Goal: Transaction & Acquisition: Purchase product/service

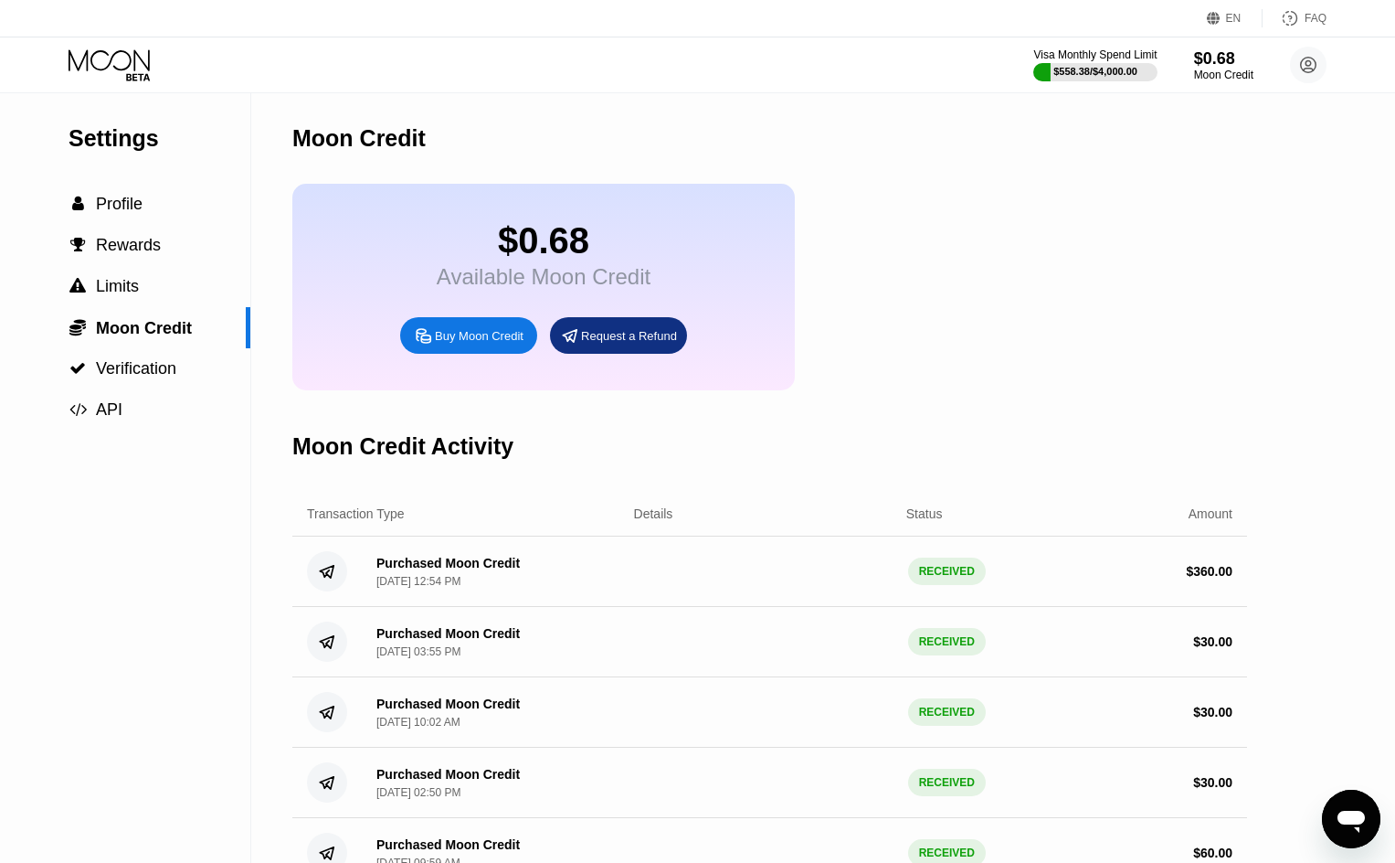
click at [131, 77] on icon at bounding box center [111, 65] width 85 height 32
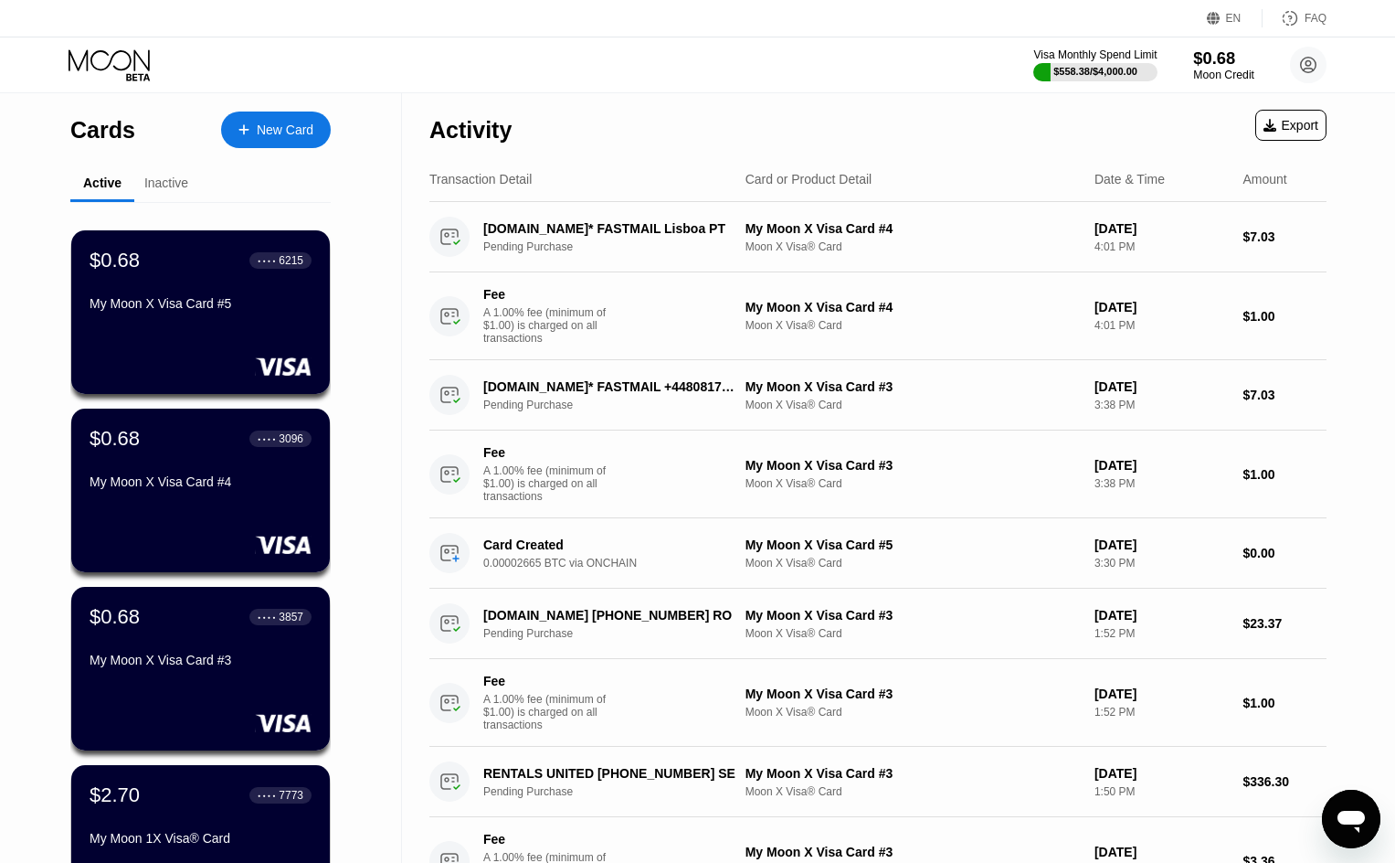
click at [1231, 68] on div "$0.68" at bounding box center [1223, 57] width 61 height 19
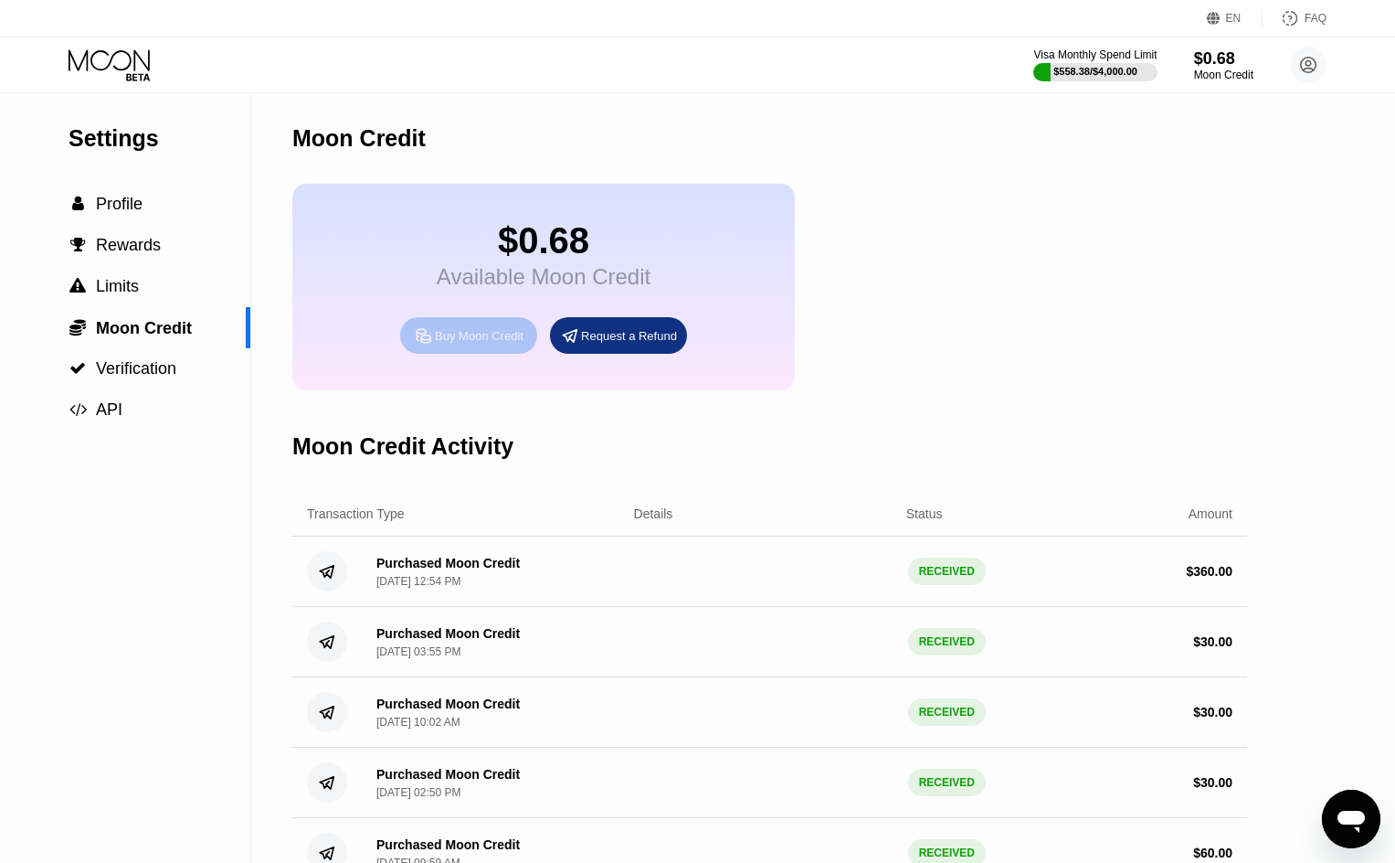
click at [495, 344] on div "Buy Moon Credit" at bounding box center [479, 336] width 89 height 16
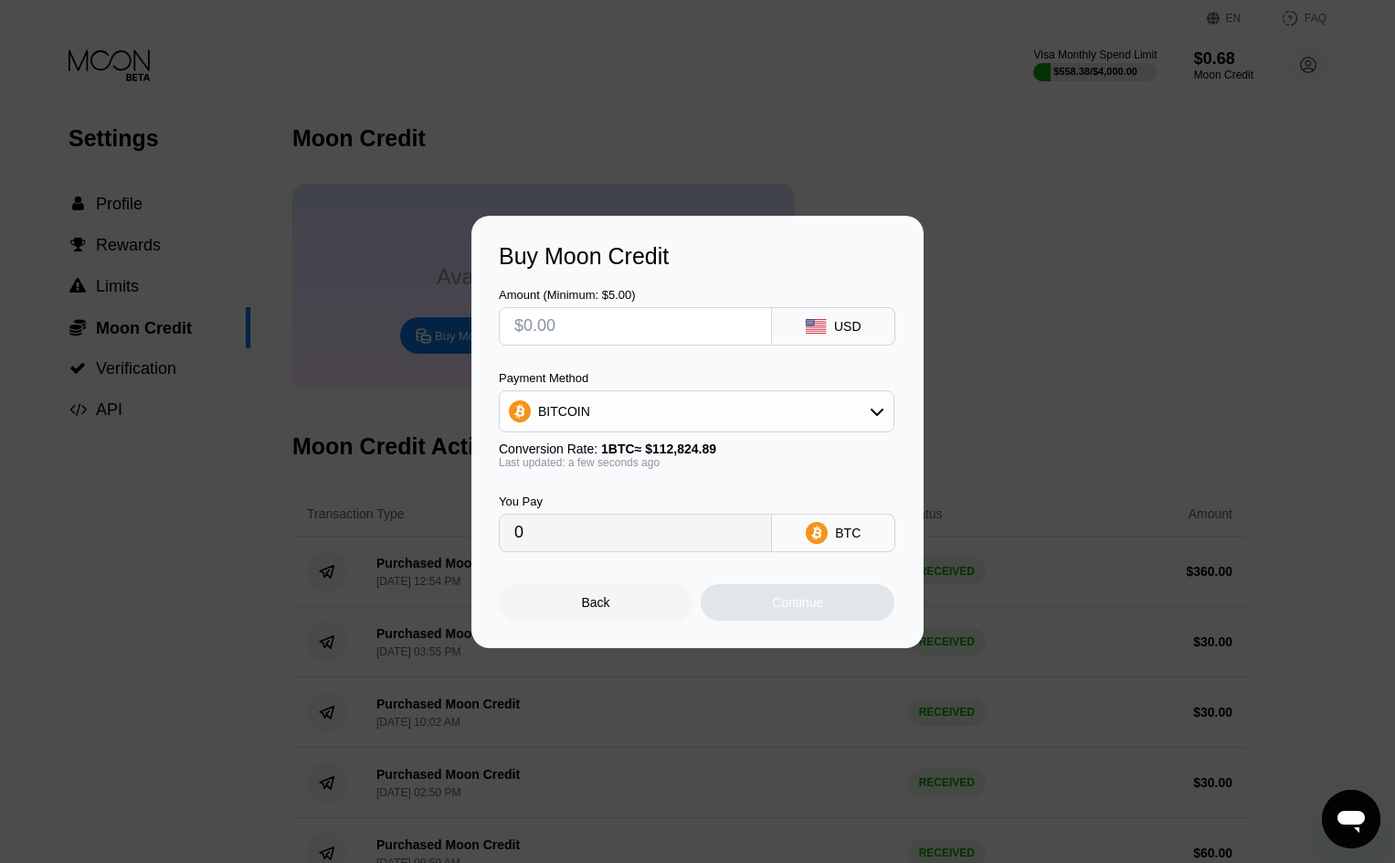
drag, startPoint x: 698, startPoint y: 330, endPoint x: 727, endPoint y: 334, distance: 29.5
click at [697, 328] on input "text" at bounding box center [635, 326] width 242 height 37
type input "$1"
type input "0.00000887"
type input "$15"
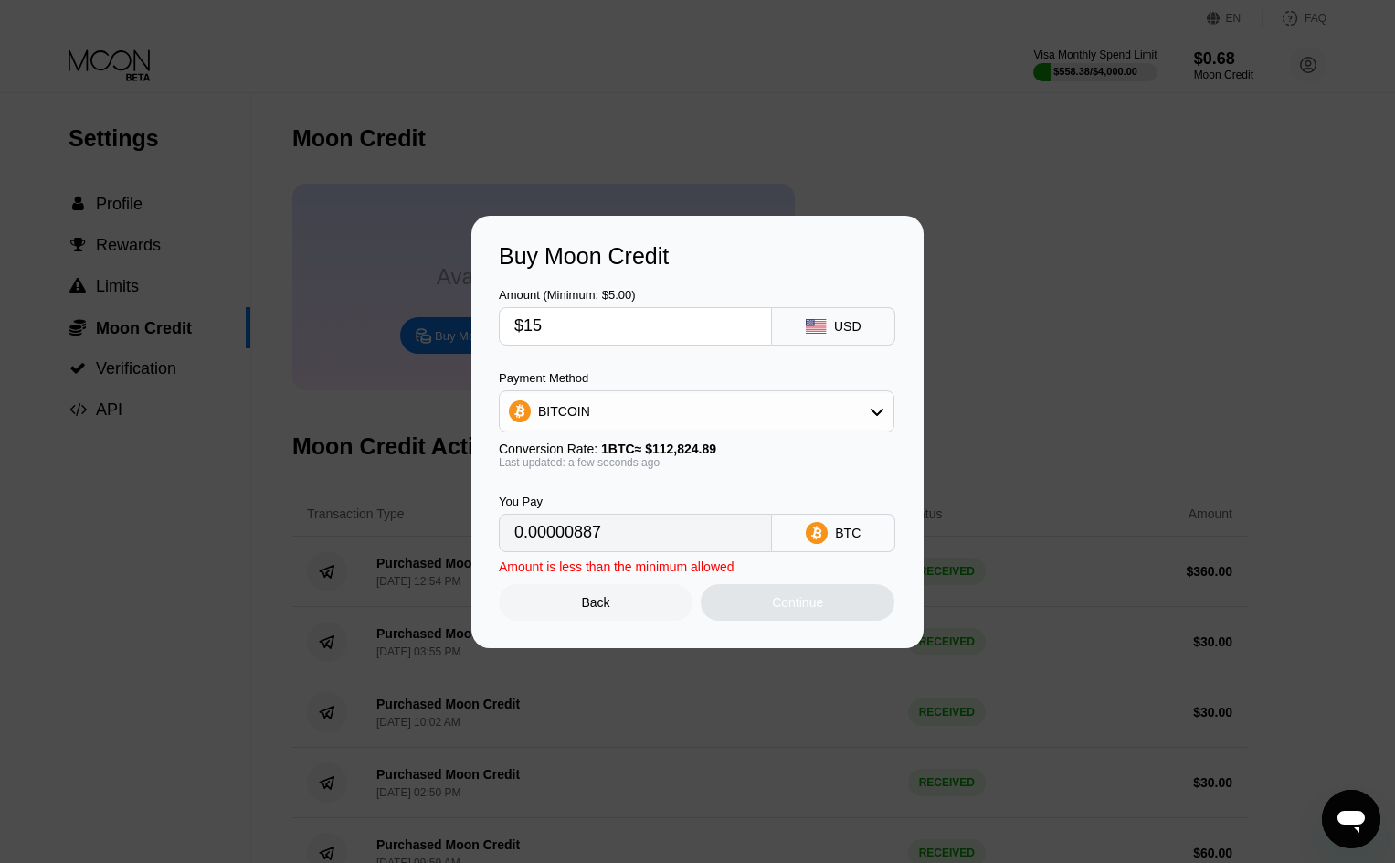
type input "0.00013295"
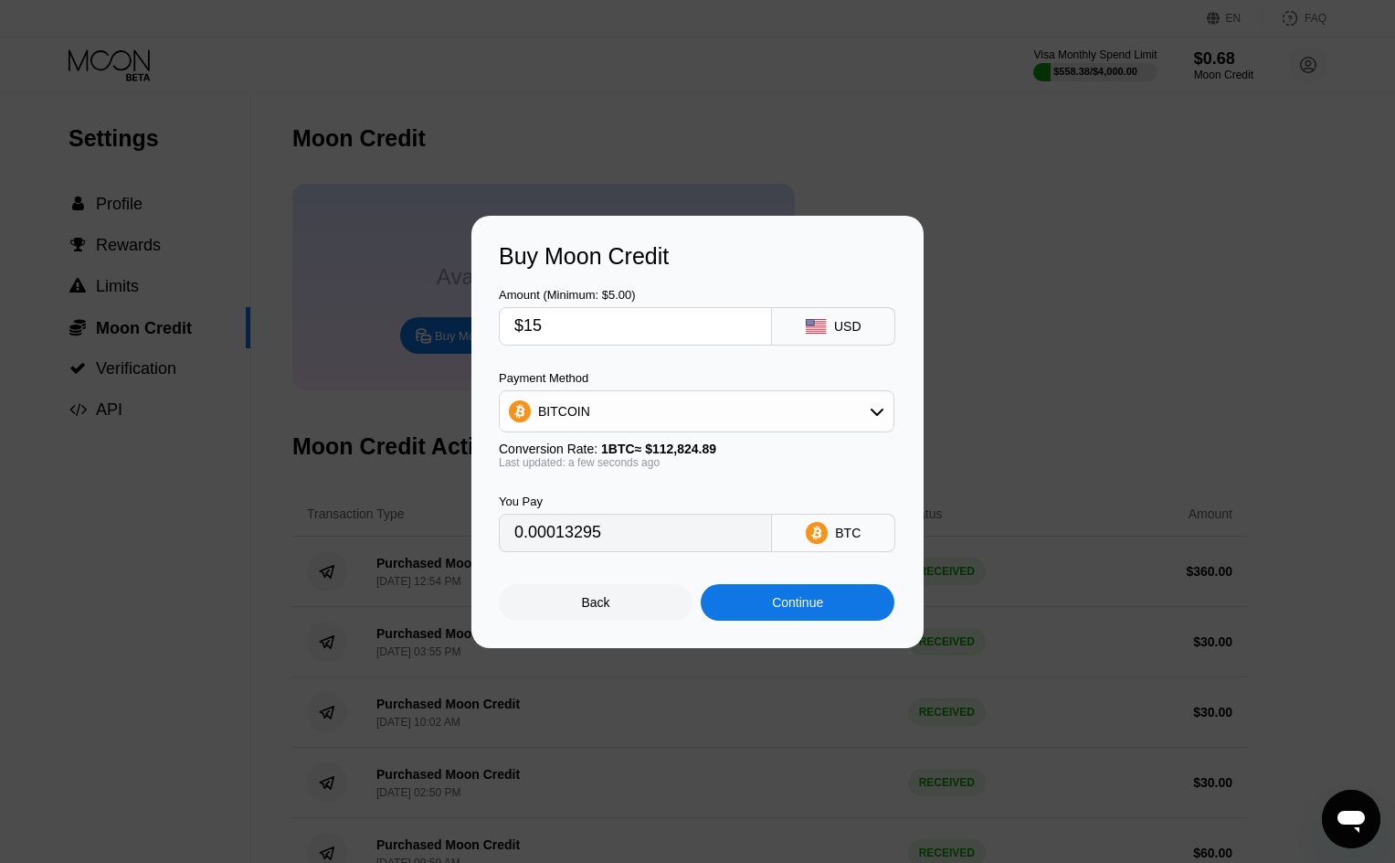
type input "$15"
click at [804, 617] on div "Continue" at bounding box center [798, 602] width 194 height 37
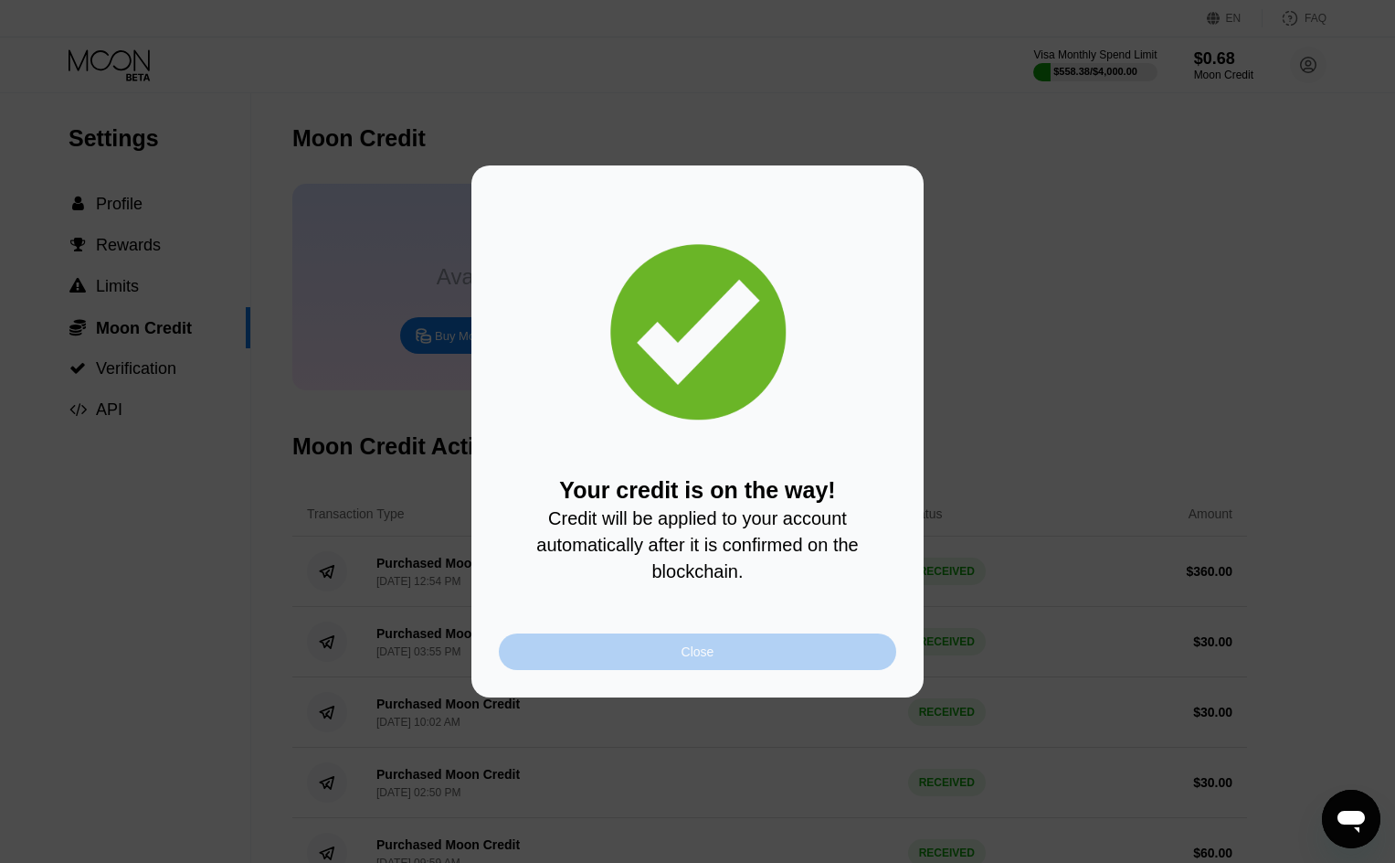
click at [694, 645] on div "Close" at bounding box center [697, 651] width 397 height 37
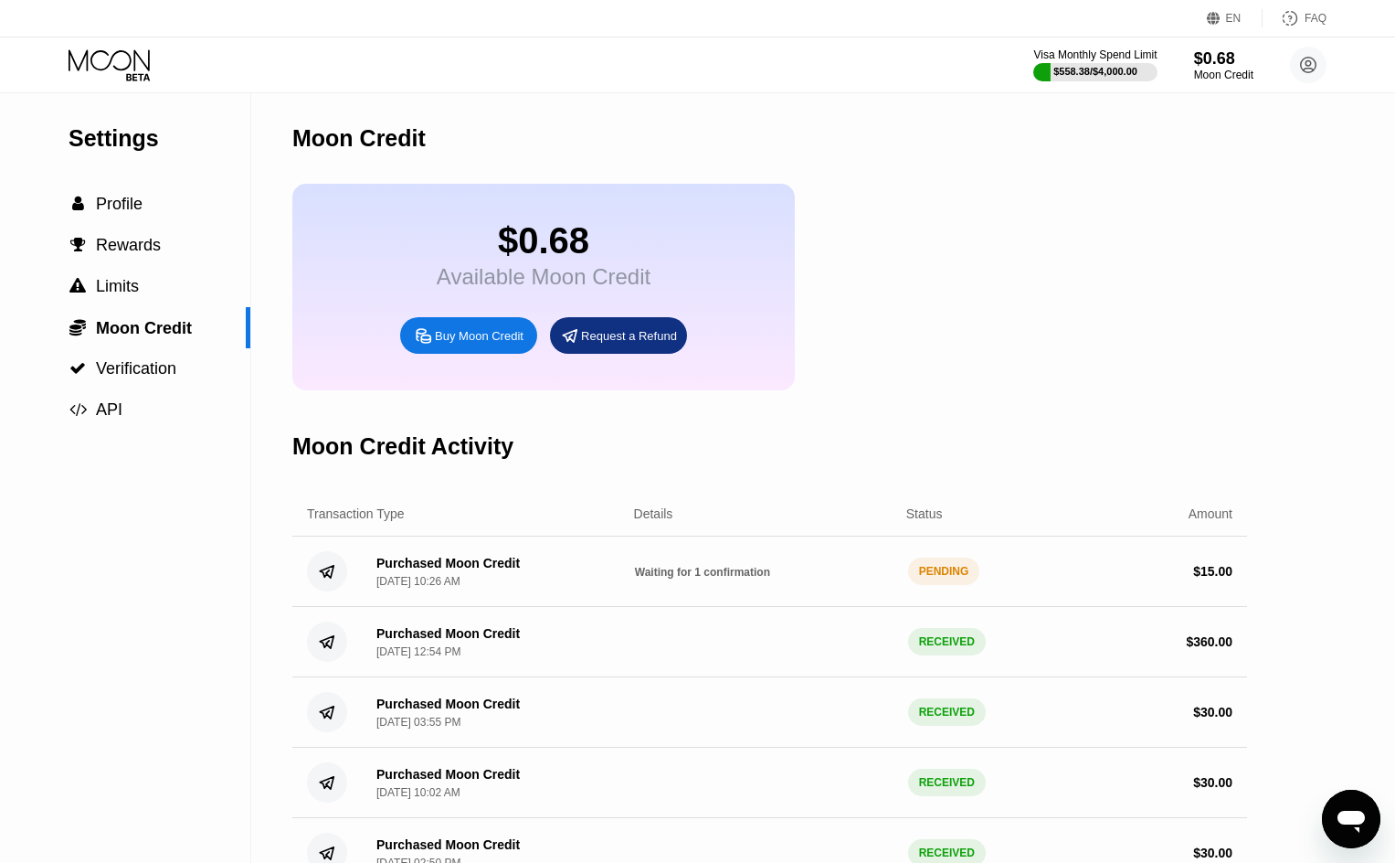
click at [101, 81] on div "Visa Monthly Spend Limit $558.38 / $4,000.00 $0.68 Moon Credit [PERSON_NAME] [E…" at bounding box center [697, 64] width 1395 height 55
click at [104, 71] on icon at bounding box center [111, 65] width 85 height 32
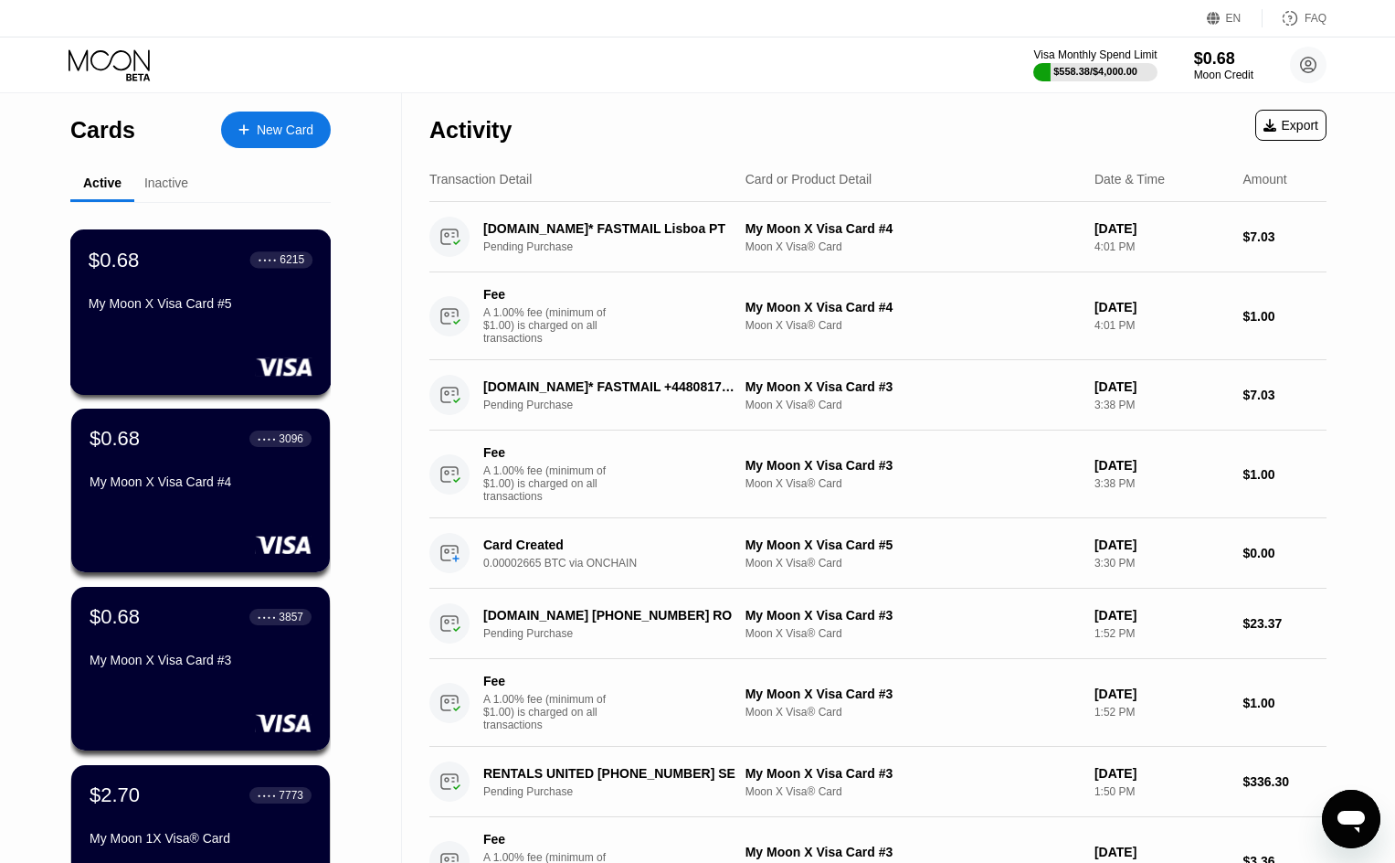
click at [204, 311] on div "My Moon X Visa Card #5" at bounding box center [201, 303] width 224 height 15
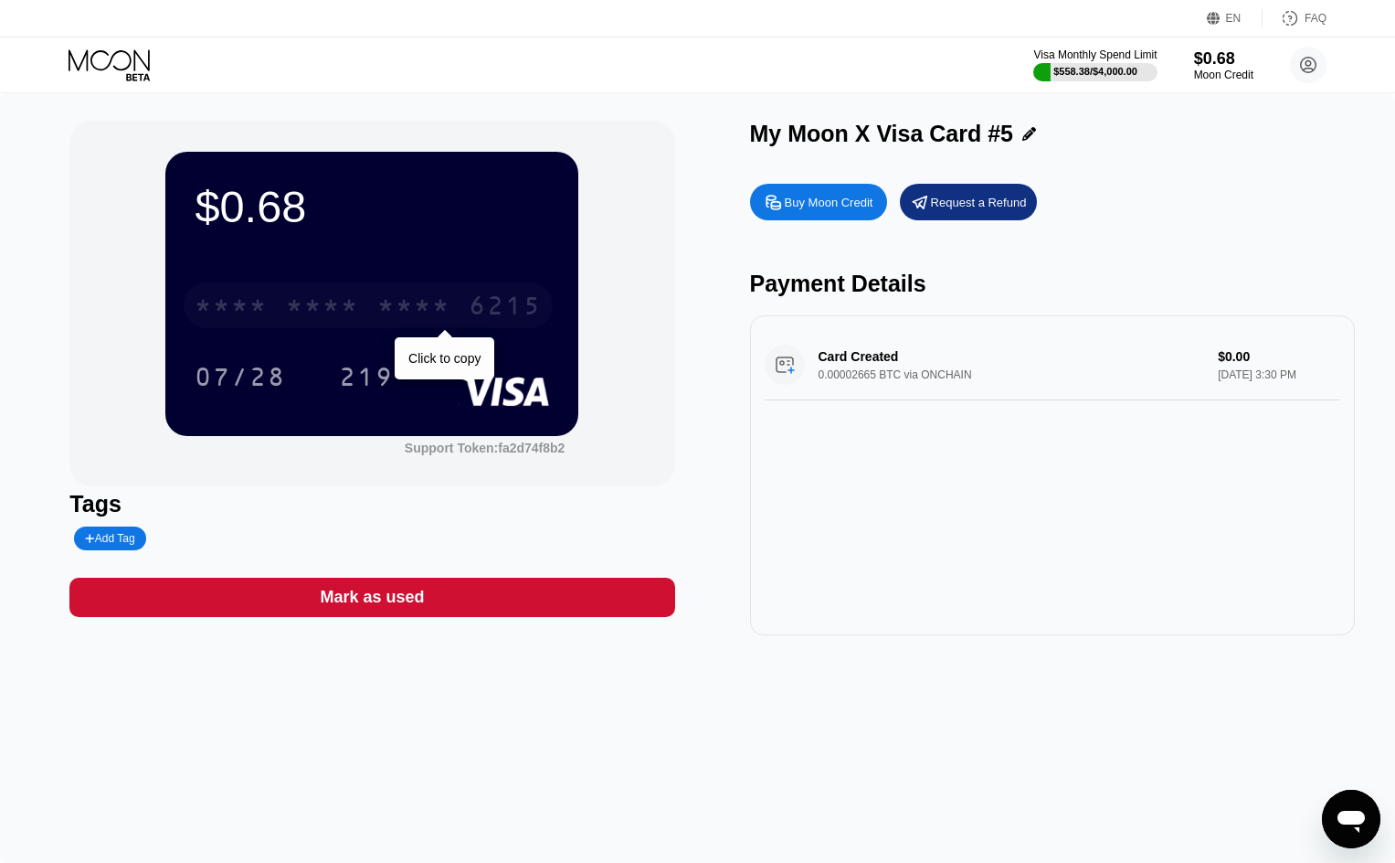
click at [515, 307] on div "6215" at bounding box center [505, 307] width 73 height 29
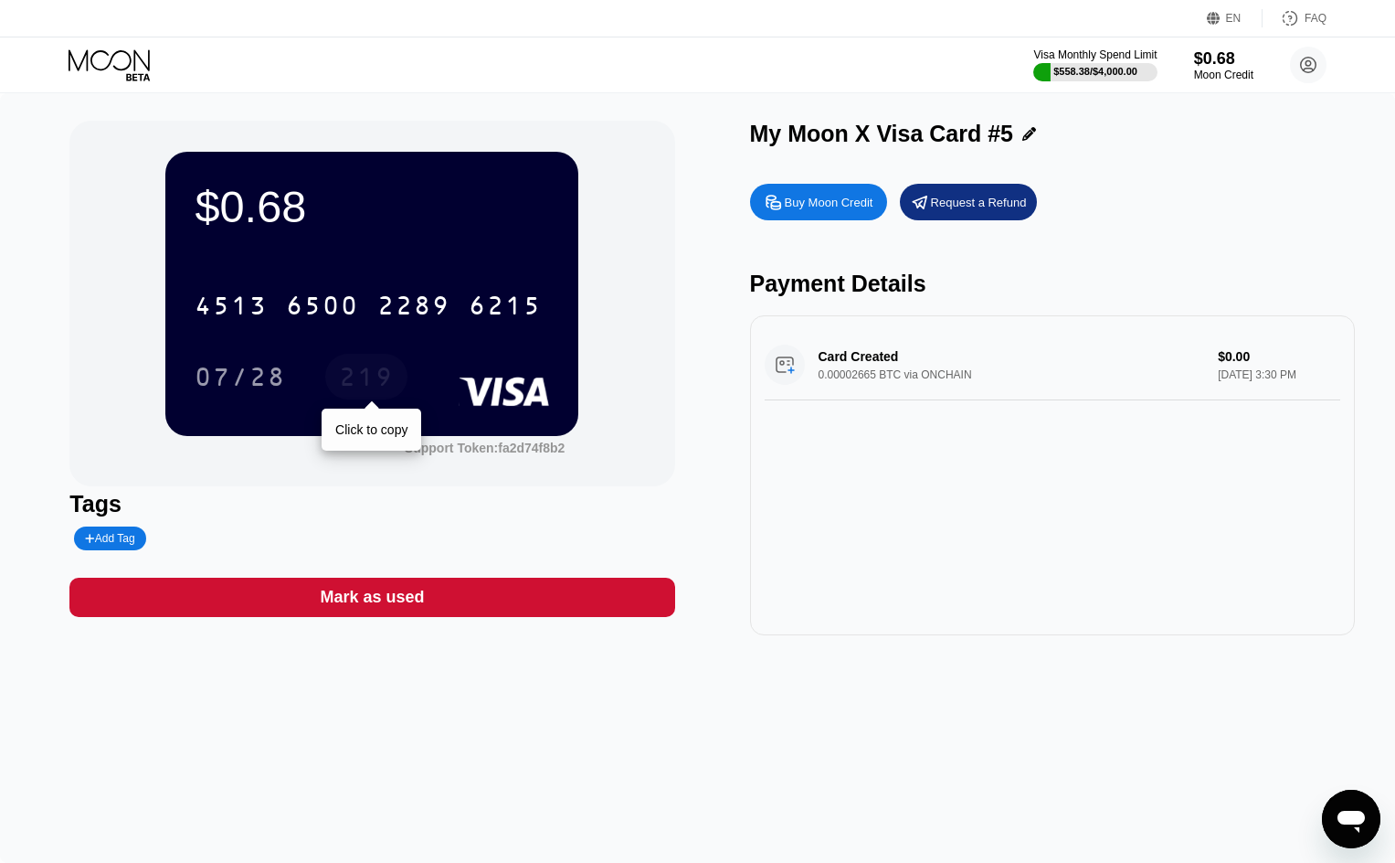
click at [371, 374] on div "219" at bounding box center [366, 379] width 55 height 29
